Goal: Transaction & Acquisition: Obtain resource

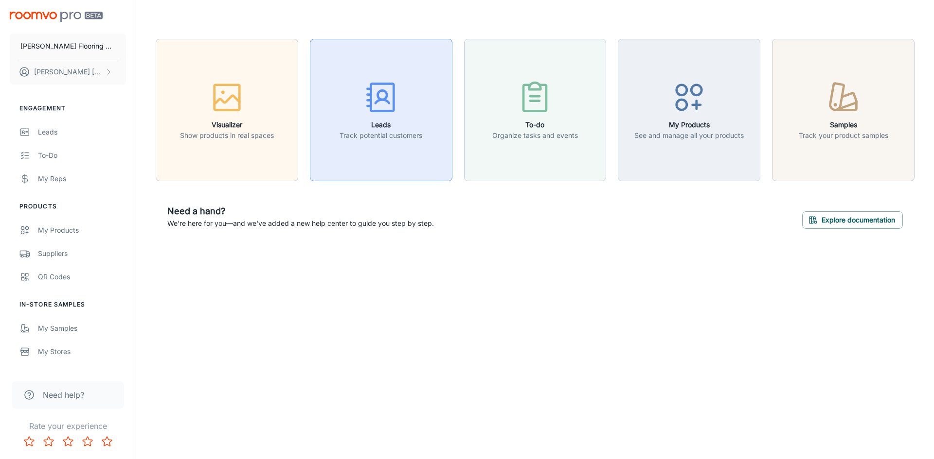
click at [383, 106] on icon "button" at bounding box center [381, 97] width 36 height 36
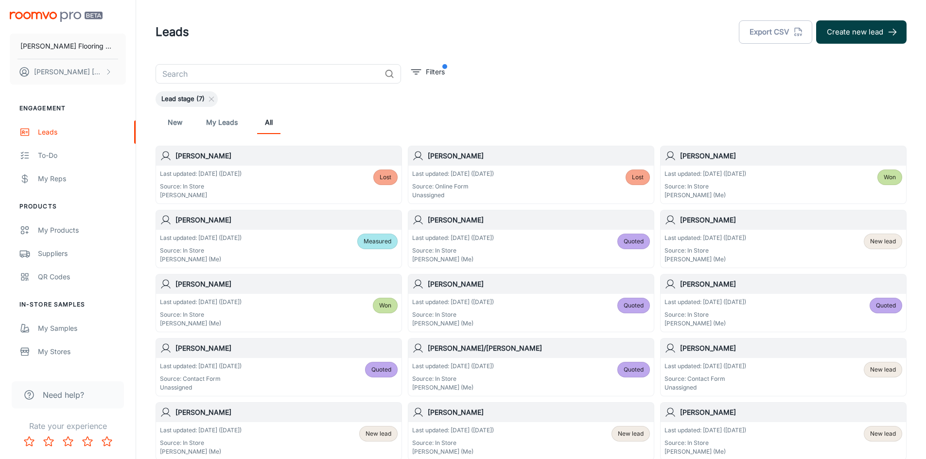
click at [836, 31] on button "Create new lead" at bounding box center [861, 31] width 90 height 23
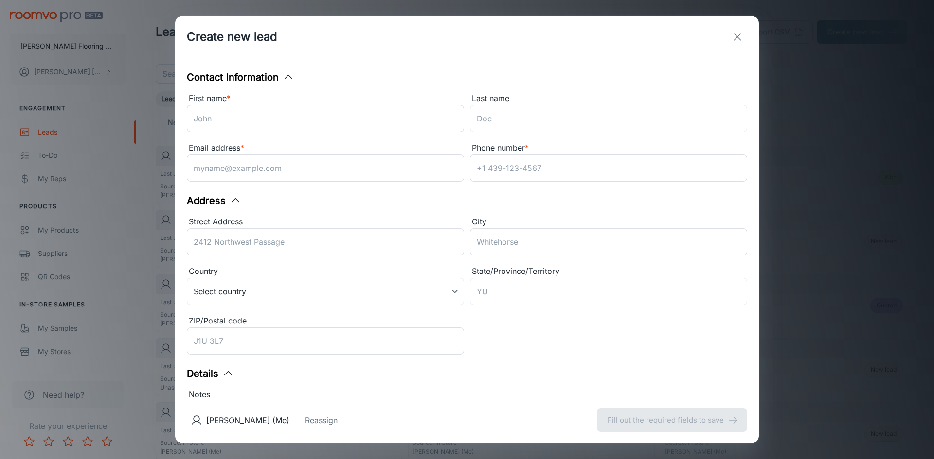
click at [264, 125] on input "First name *" at bounding box center [325, 118] width 277 height 27
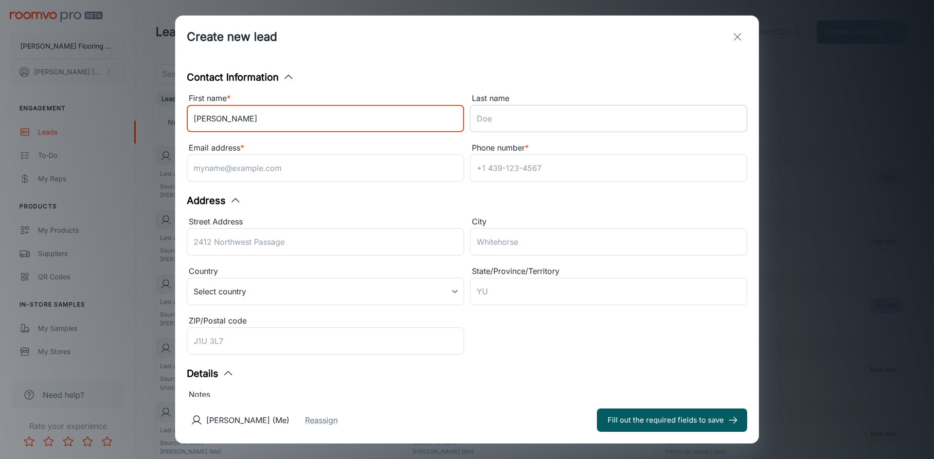
type input "[PERSON_NAME]"
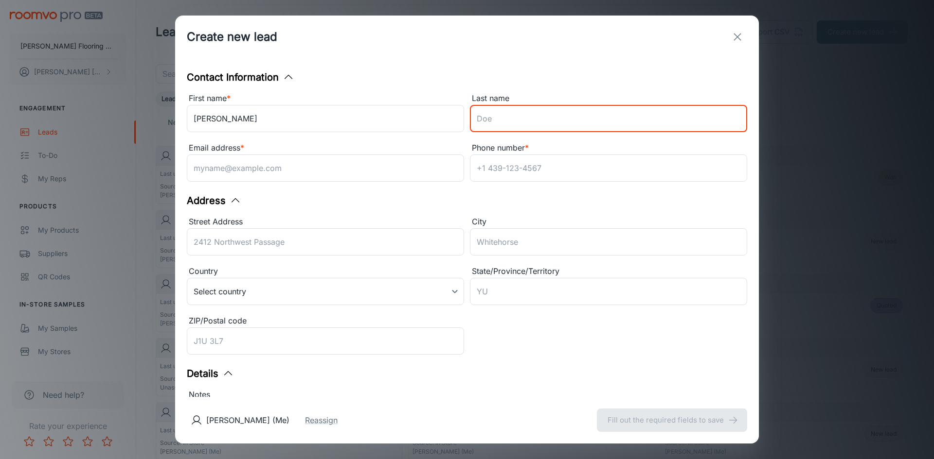
click at [533, 123] on input "Last name" at bounding box center [608, 118] width 277 height 27
type input "[PERSON_NAME]"
click at [408, 169] on input "Email address *" at bounding box center [325, 168] width 277 height 27
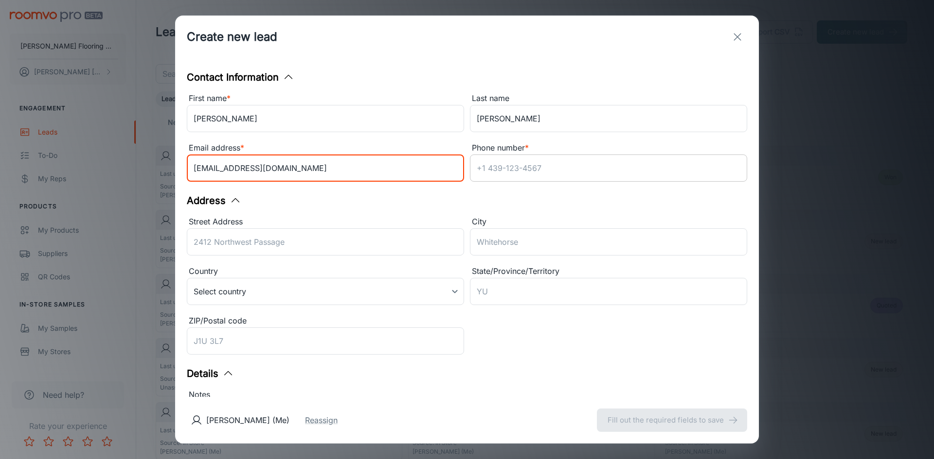
type input "[EMAIL_ADDRESS][DOMAIN_NAME]"
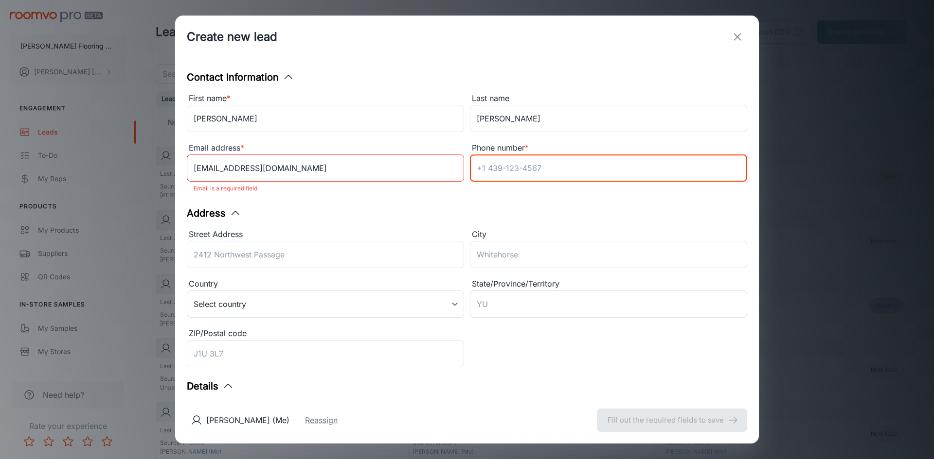
click at [493, 165] on input "Phone number *" at bounding box center [608, 168] width 277 height 27
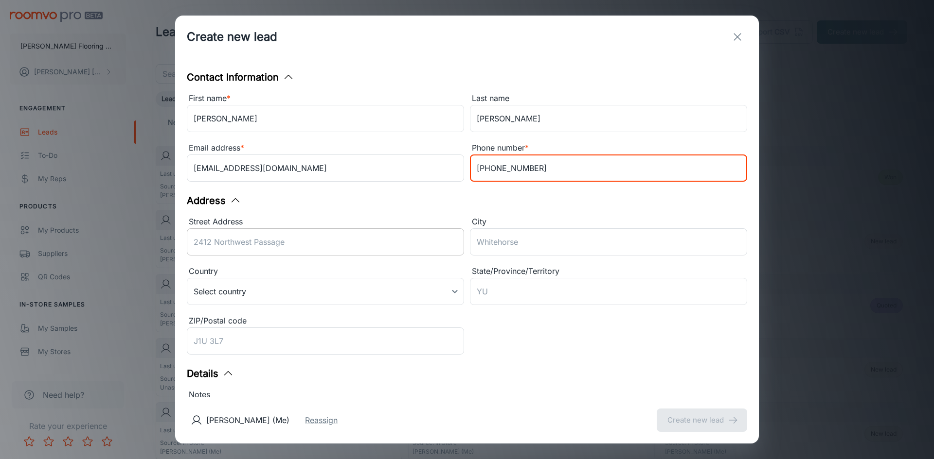
type input "[PHONE_NUMBER]"
click at [365, 246] on input "Street Address" at bounding box center [325, 242] width 277 height 27
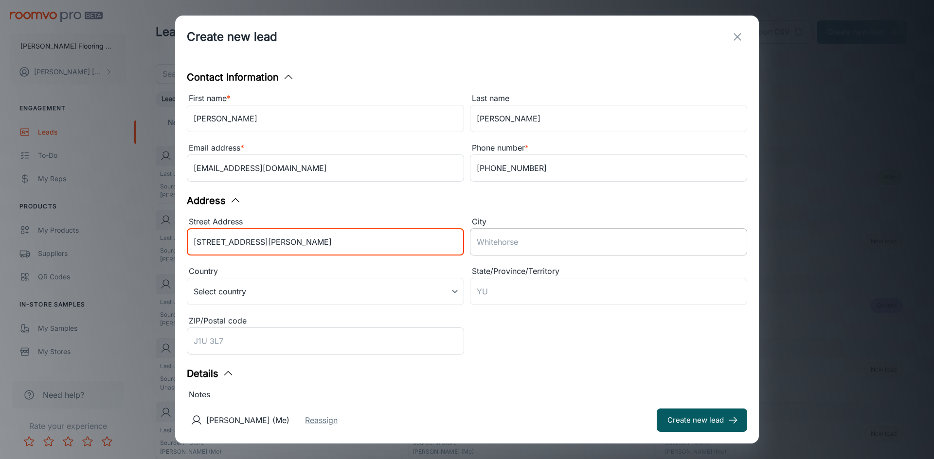
type input "[STREET_ADDRESS][PERSON_NAME]"
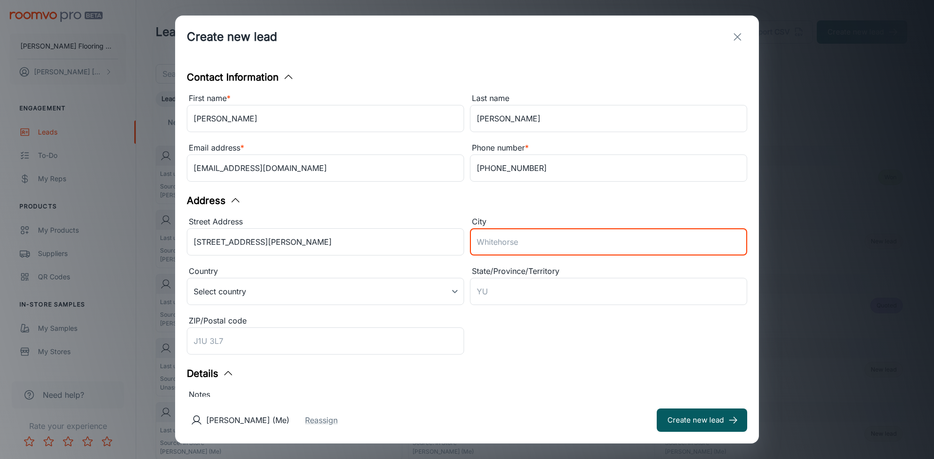
click at [515, 247] on input "City" at bounding box center [608, 242] width 277 height 27
type input "[PERSON_NAME]"
click at [454, 290] on body "[PERSON_NAME] Flooring Center [PERSON_NAME] Engagement Leads To-do My Reps Prod…" at bounding box center [467, 229] width 934 height 459
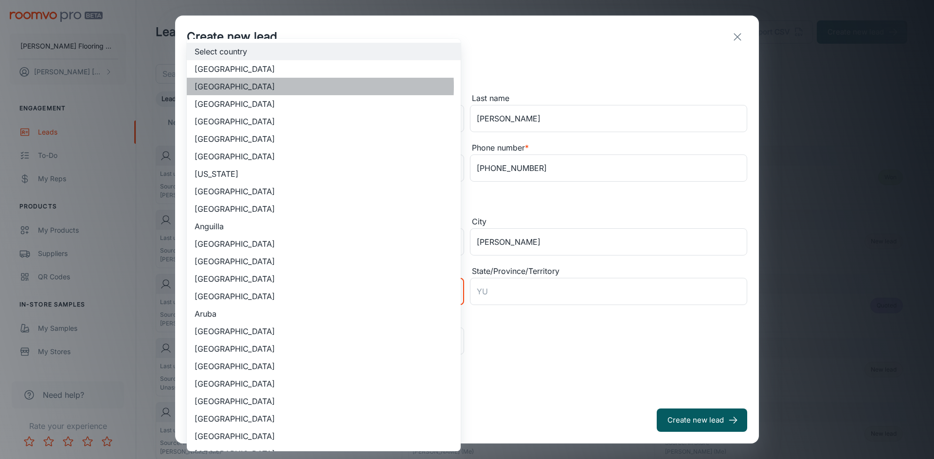
click at [263, 87] on li "[GEOGRAPHIC_DATA]" at bounding box center [324, 87] width 274 height 18
type input "US"
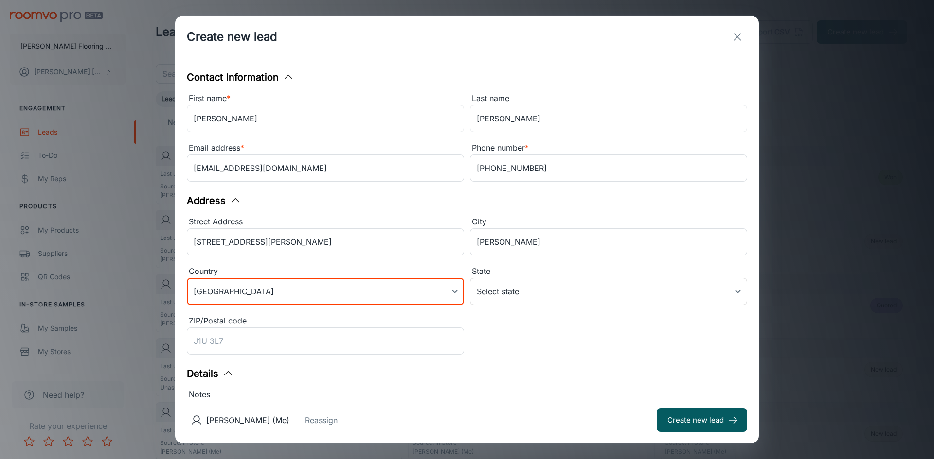
click at [505, 294] on body "[PERSON_NAME] Flooring Center [PERSON_NAME] Engagement Leads To-do My Reps Prod…" at bounding box center [467, 229] width 934 height 459
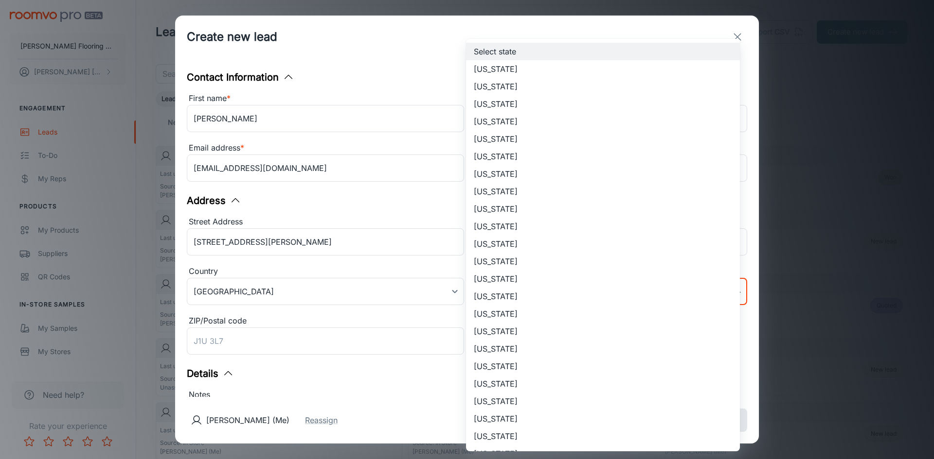
click at [505, 433] on li "[US_STATE]" at bounding box center [603, 437] width 274 height 18
type input "[US_STATE]"
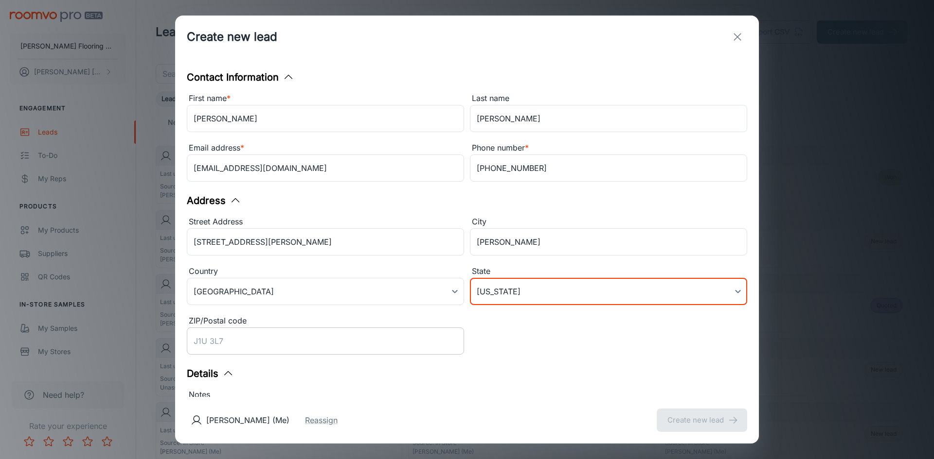
click at [253, 342] on input "ZIP/Postal code" at bounding box center [325, 341] width 277 height 27
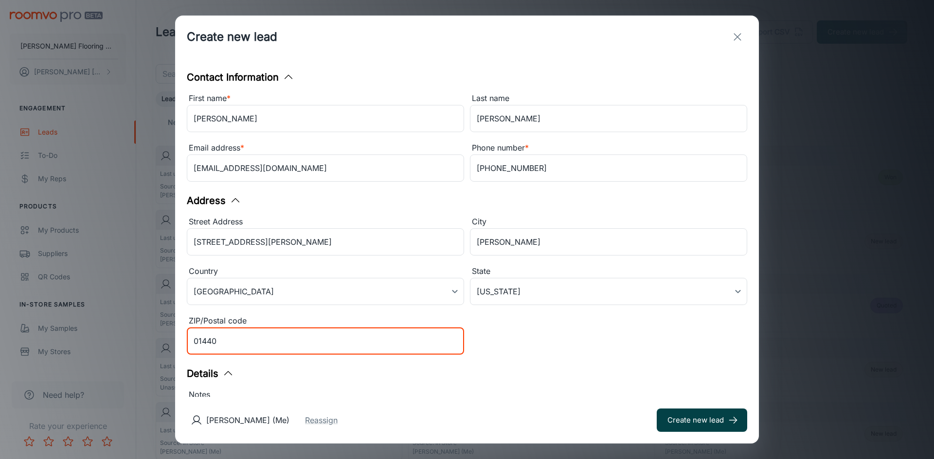
type input "01440"
click at [670, 424] on button "Create new lead" at bounding box center [701, 420] width 90 height 23
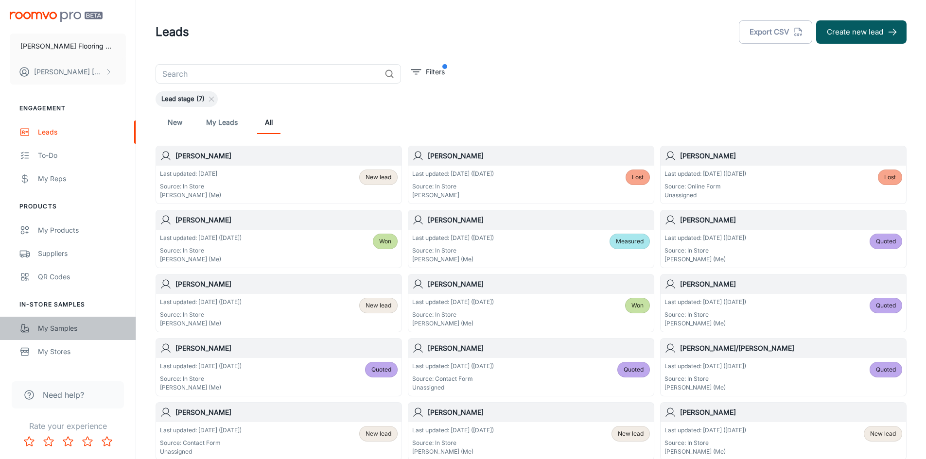
click at [56, 326] on div "My Samples" at bounding box center [82, 328] width 88 height 11
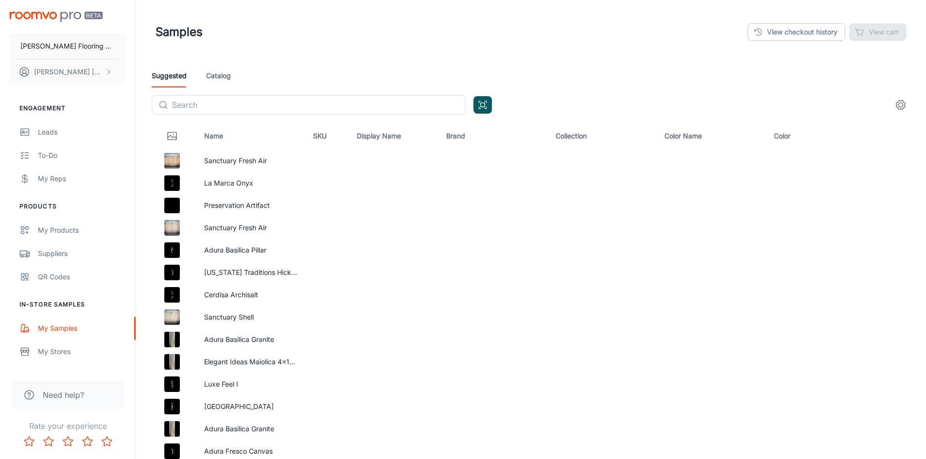
click at [228, 78] on link "Catalog" at bounding box center [218, 75] width 25 height 23
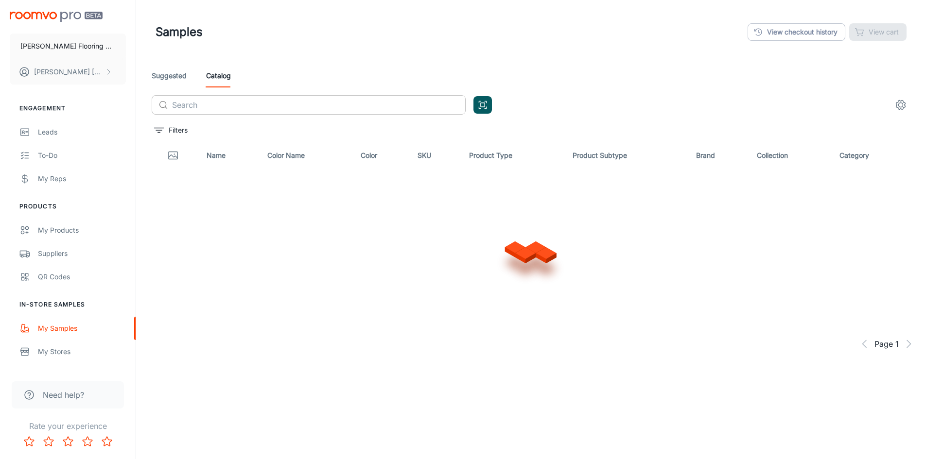
click at [224, 103] on input "text" at bounding box center [319, 104] width 294 height 19
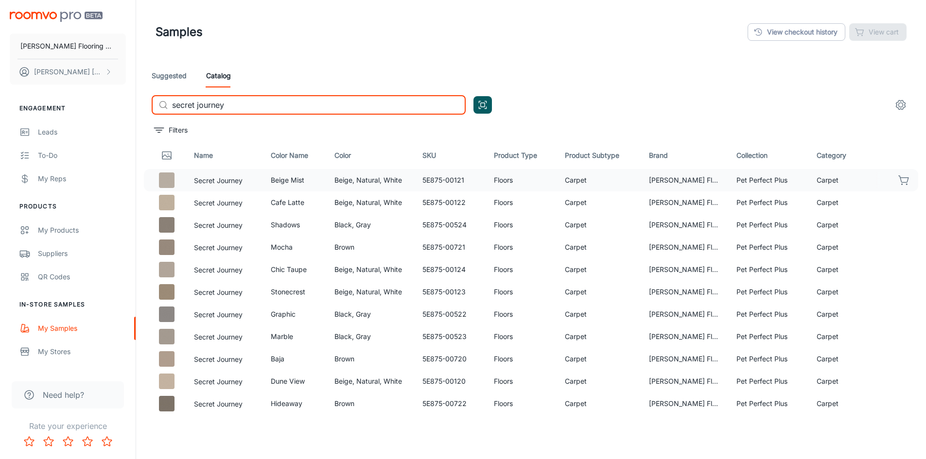
click at [902, 181] on icon "button" at bounding box center [905, 181] width 12 height 12
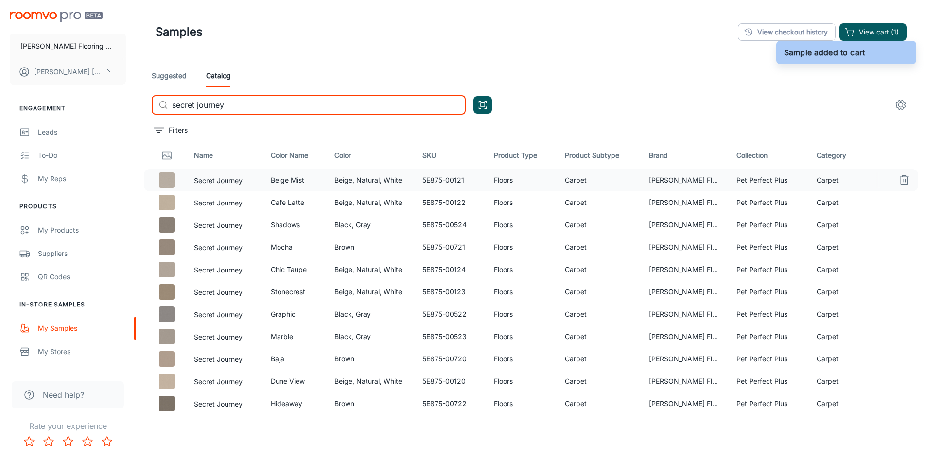
drag, startPoint x: 229, startPoint y: 106, endPoint x: 160, endPoint y: 101, distance: 69.7
click at [160, 101] on div "​ secret journey ​" at bounding box center [309, 104] width 314 height 19
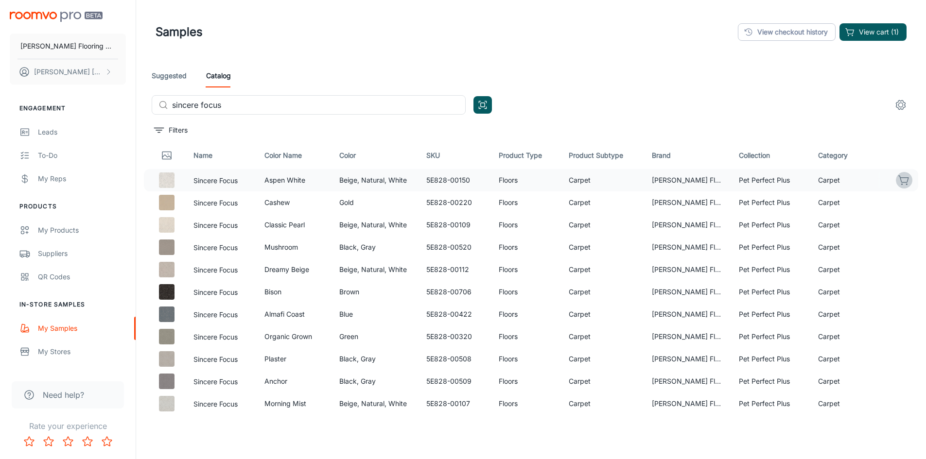
click at [899, 180] on icon "button" at bounding box center [905, 181] width 12 height 12
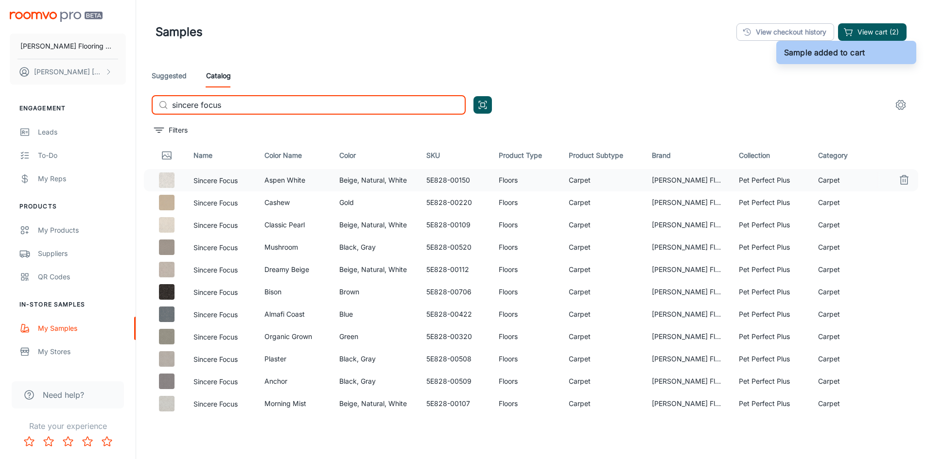
drag, startPoint x: 225, startPoint y: 106, endPoint x: 172, endPoint y: 102, distance: 53.6
click at [172, 102] on div "​ sincere focus ​" at bounding box center [309, 104] width 314 height 19
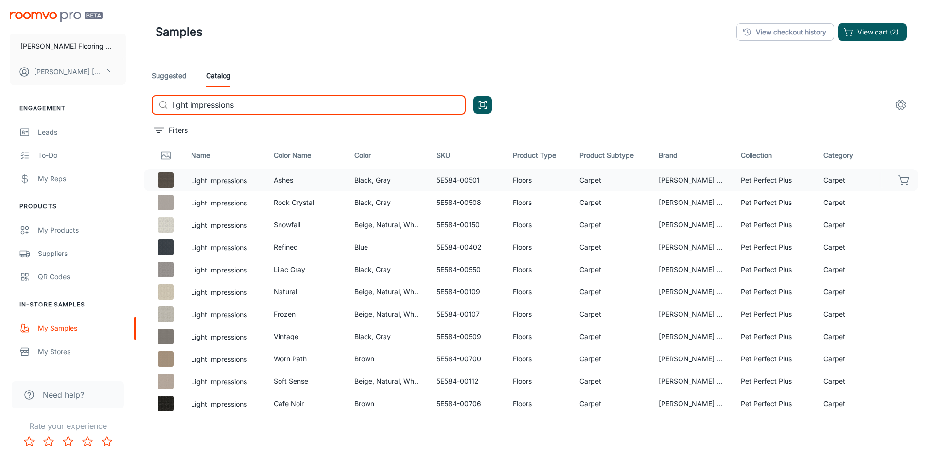
type input "light impressions"
click at [899, 183] on icon "button" at bounding box center [904, 179] width 10 height 7
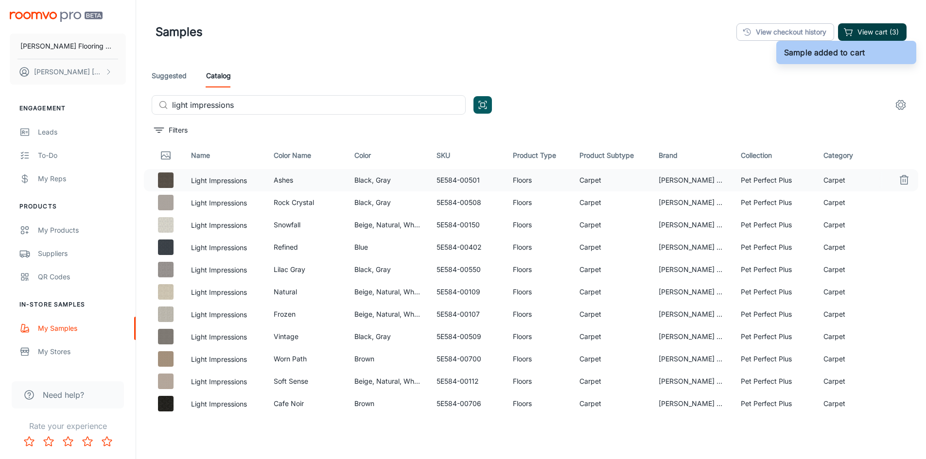
click at [876, 30] on button "View cart (3)" at bounding box center [872, 32] width 69 height 18
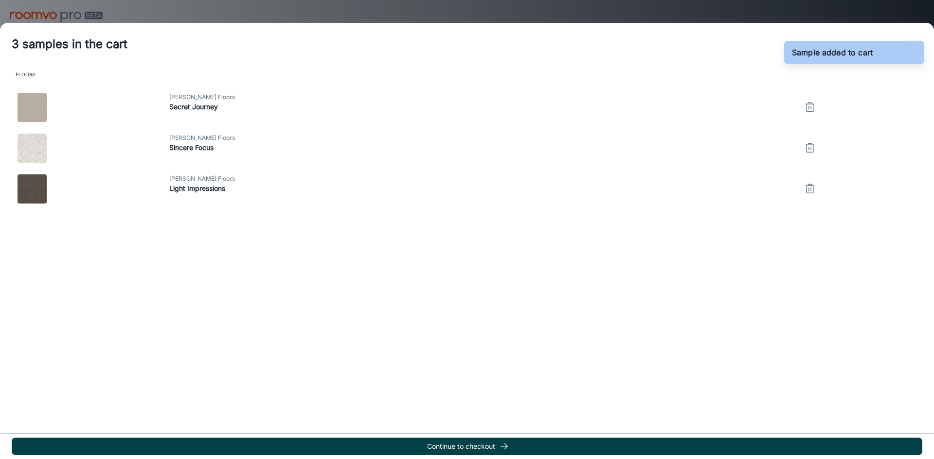
click at [438, 449] on button "Continue to checkout" at bounding box center [467, 447] width 910 height 18
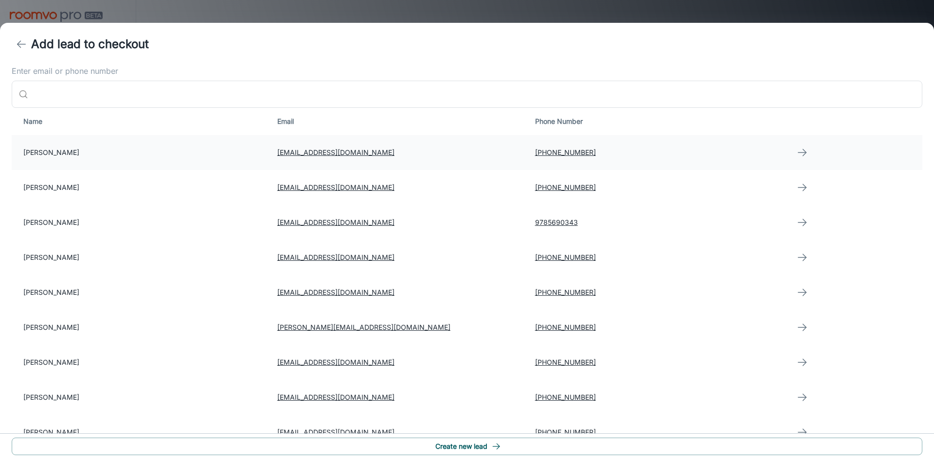
click at [66, 155] on td "[PERSON_NAME]" at bounding box center [141, 152] width 258 height 35
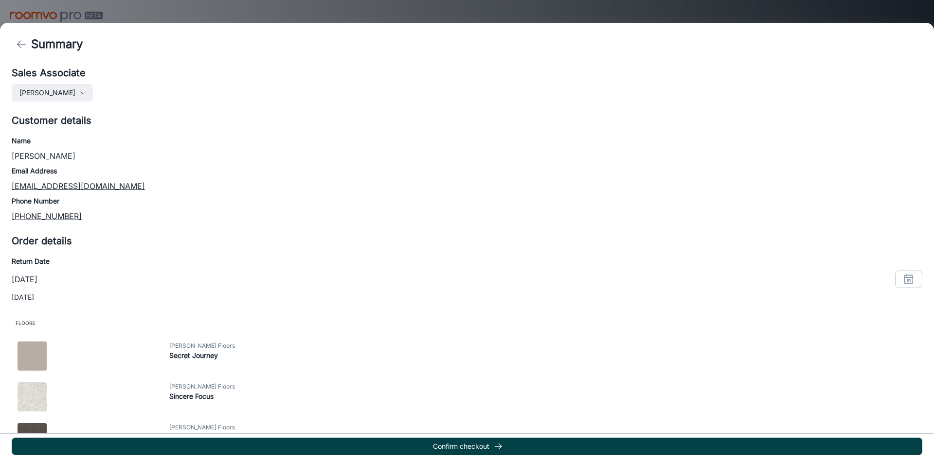
click at [450, 448] on button "Confirm checkout" at bounding box center [467, 447] width 910 height 18
